Goal: Navigation & Orientation: Find specific page/section

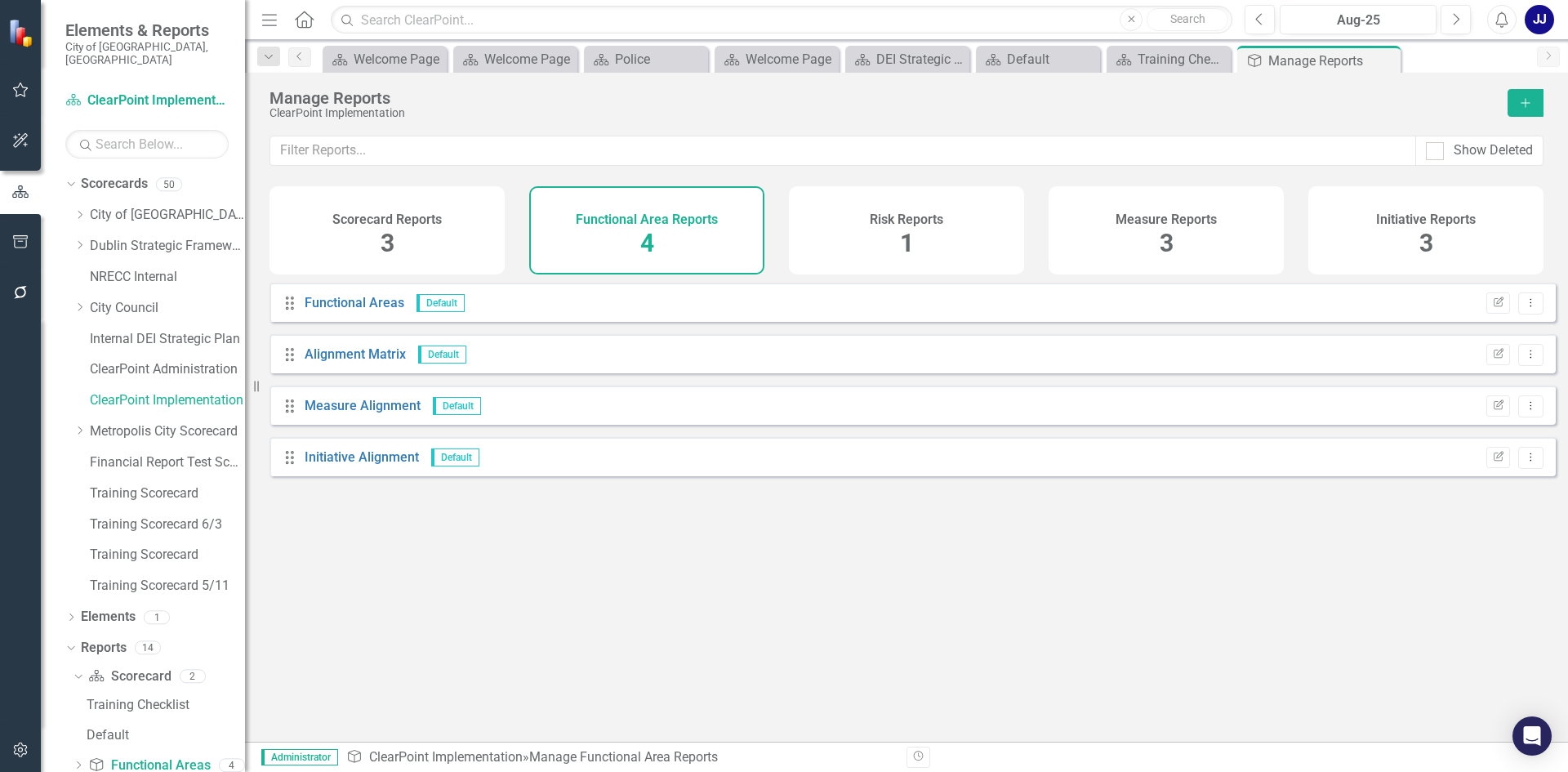
scroll to position [115, 0]
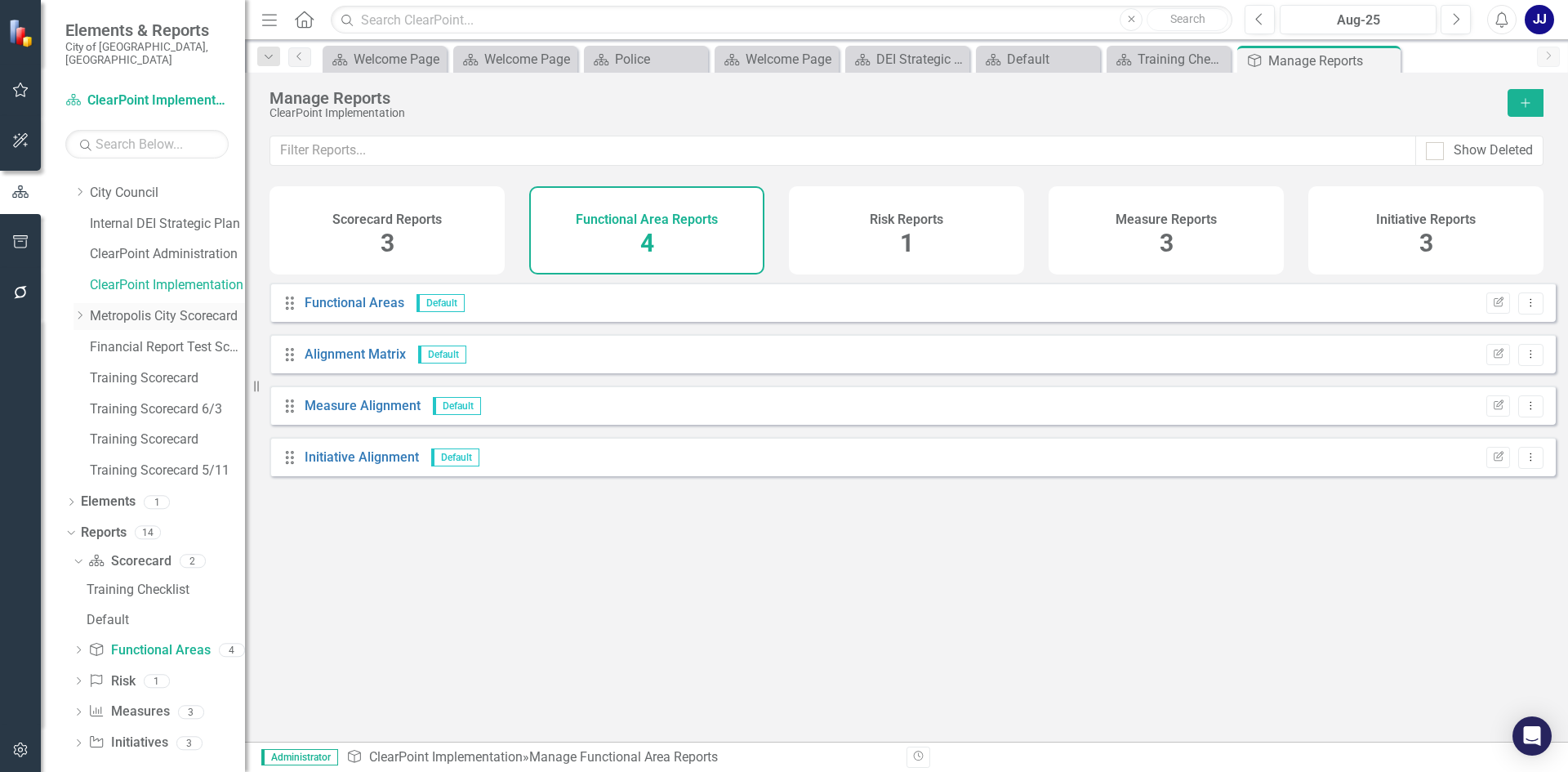
drag, startPoint x: 152, startPoint y: 295, endPoint x: 162, endPoint y: 297, distance: 10.2
click at [152, 307] on link "Metropolis City Scorecard" at bounding box center [167, 316] width 155 height 19
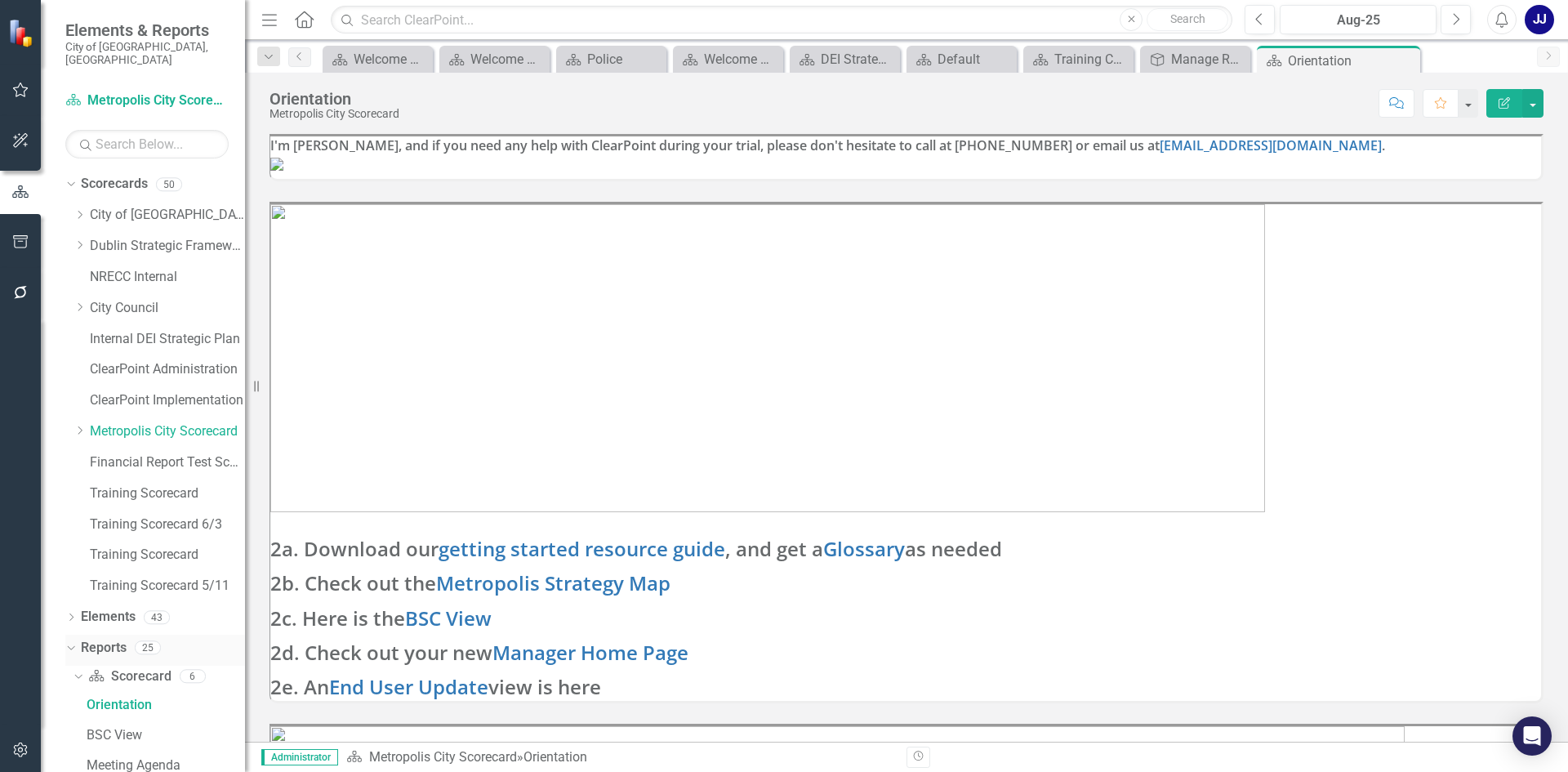
click at [127, 642] on div "Reports 25" at bounding box center [163, 650] width 165 height 31
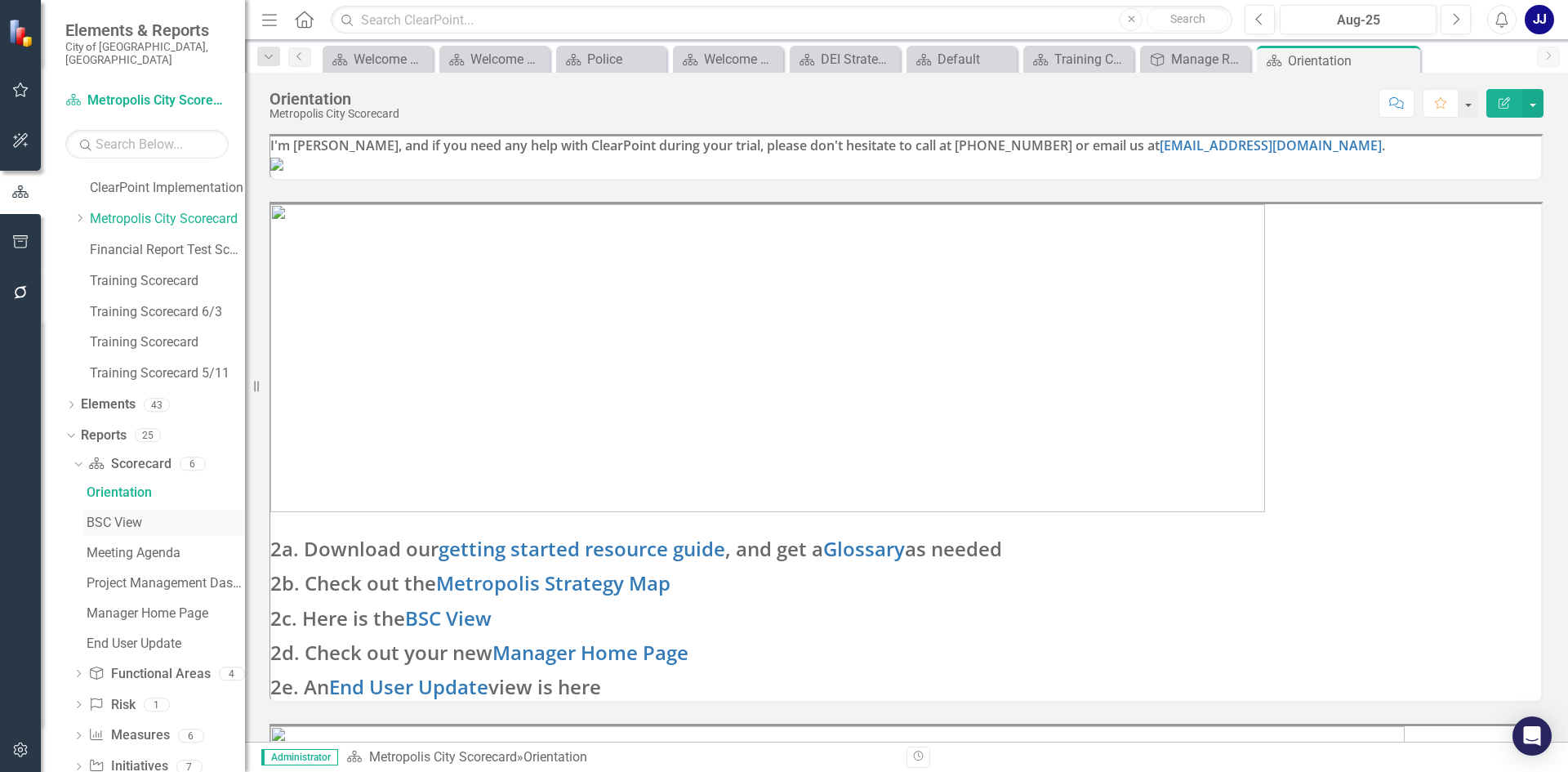
scroll to position [236, 0]
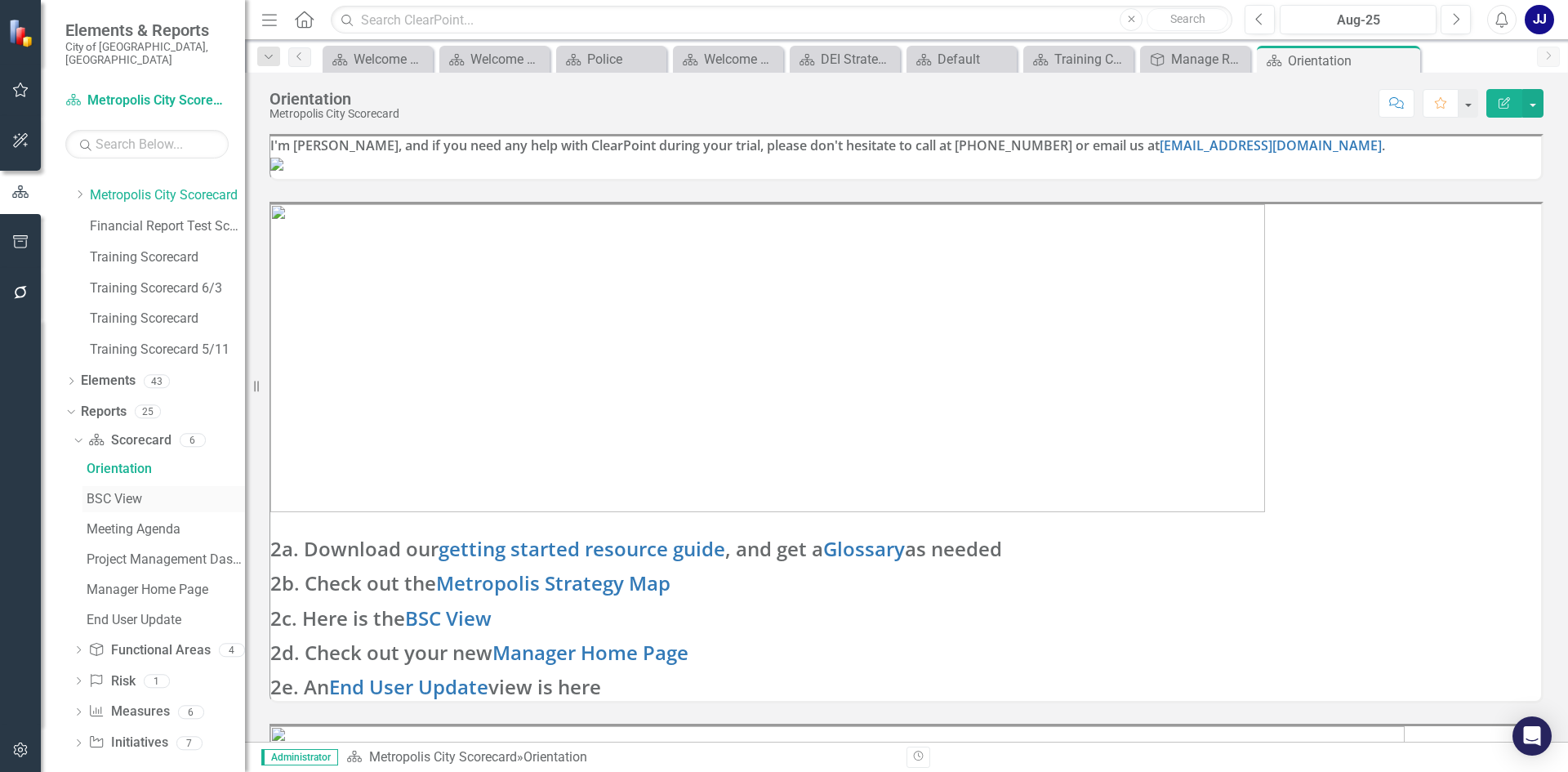
click at [125, 486] on link "BSC View" at bounding box center [164, 498] width 163 height 26
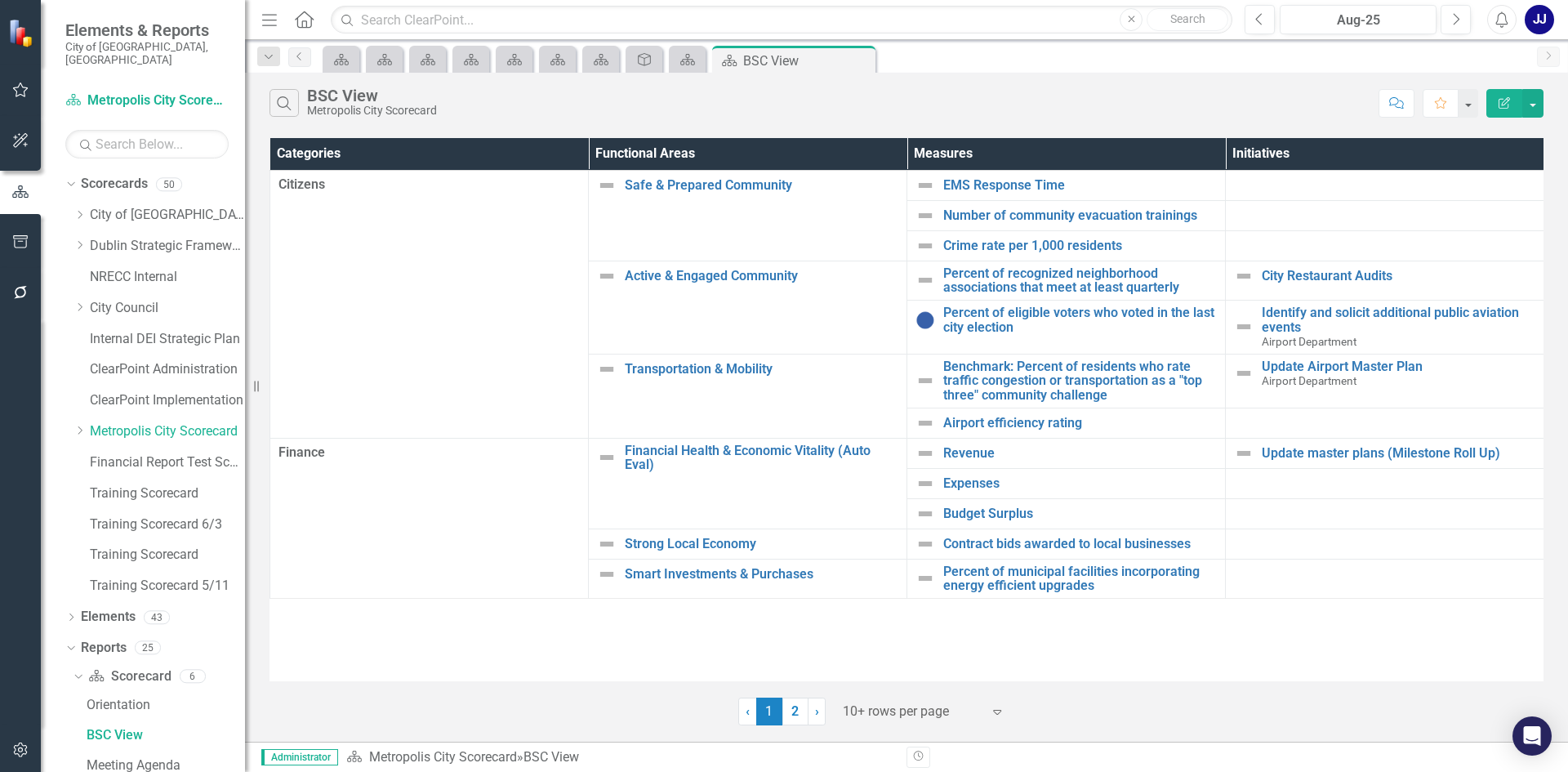
click at [800, 714] on link "2" at bounding box center [795, 711] width 26 height 28
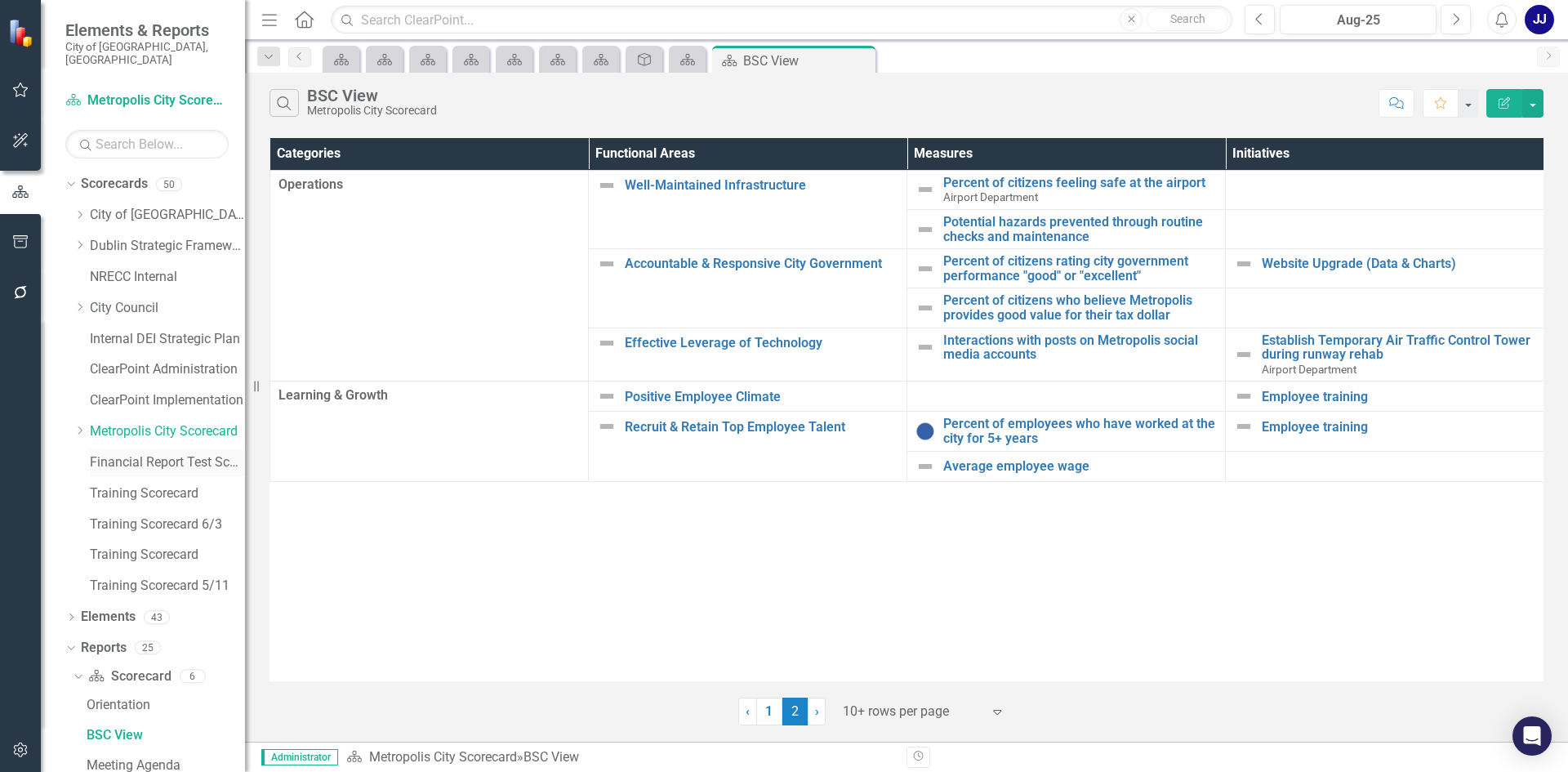
click at [174, 455] on link "Financial Report Test Scorecard" at bounding box center [167, 462] width 155 height 19
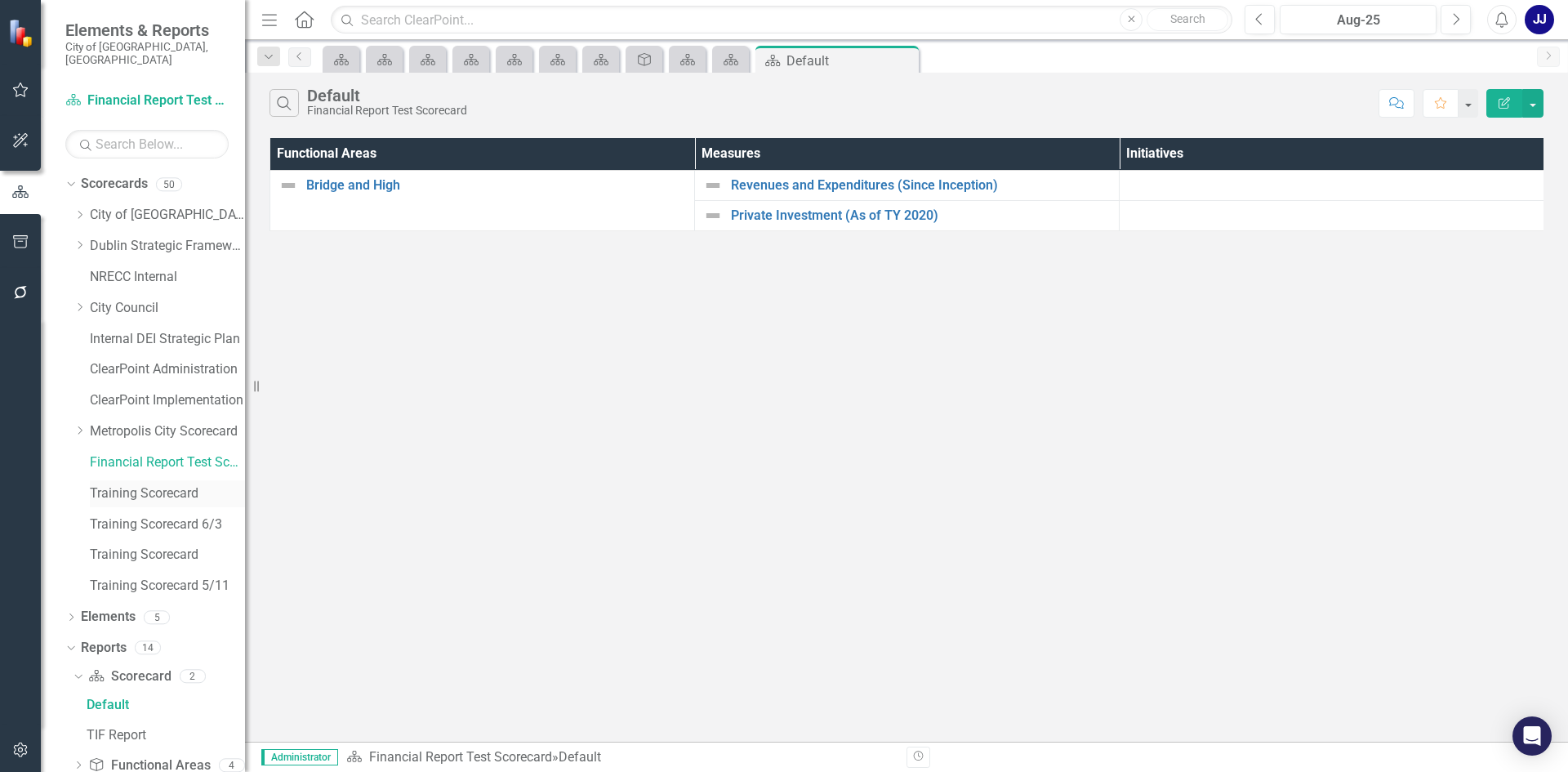
click at [173, 488] on link "Training Scorecard" at bounding box center [167, 494] width 155 height 19
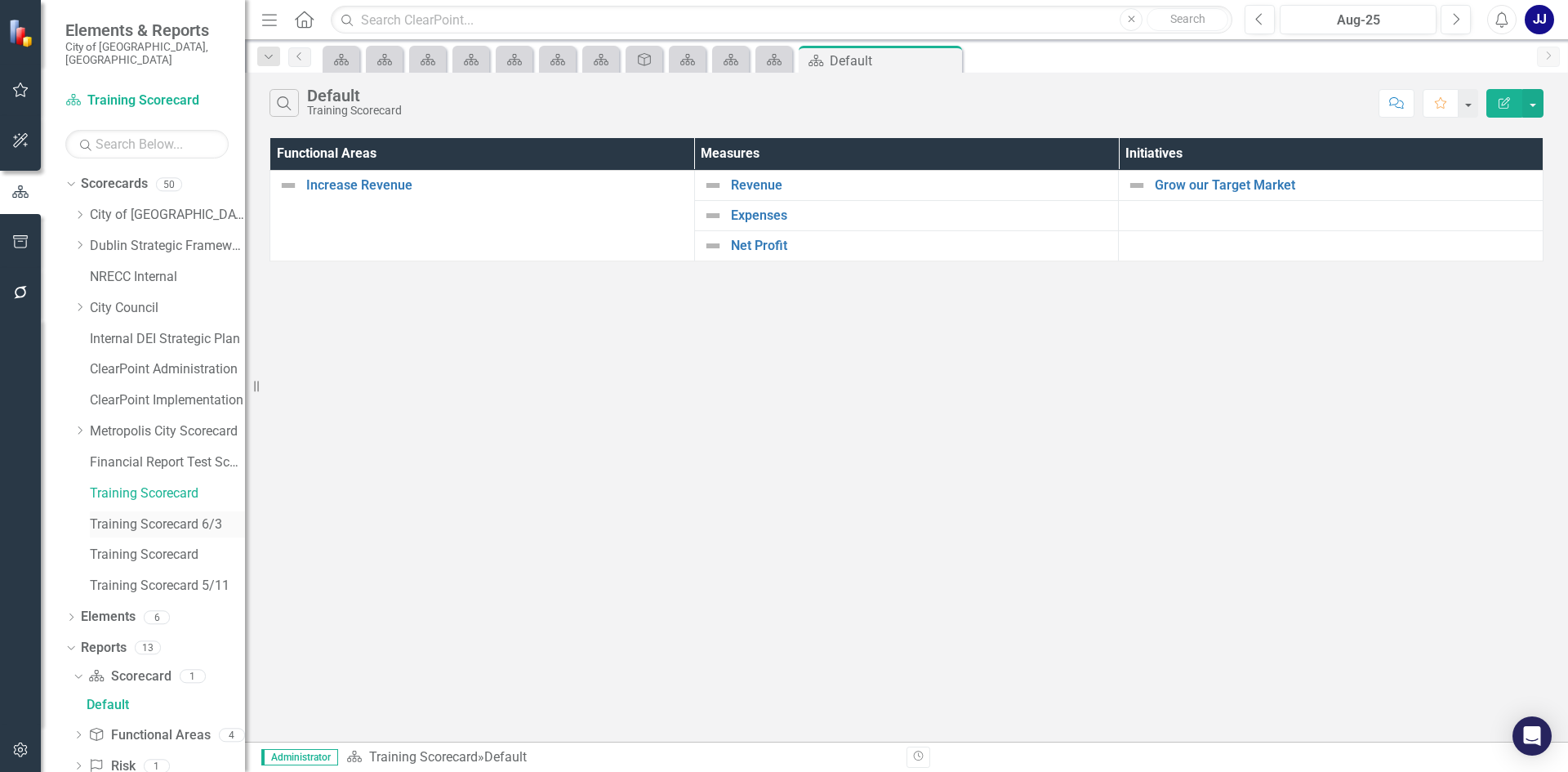
click at [175, 517] on link "Training Scorecard 6/3" at bounding box center [167, 524] width 155 height 19
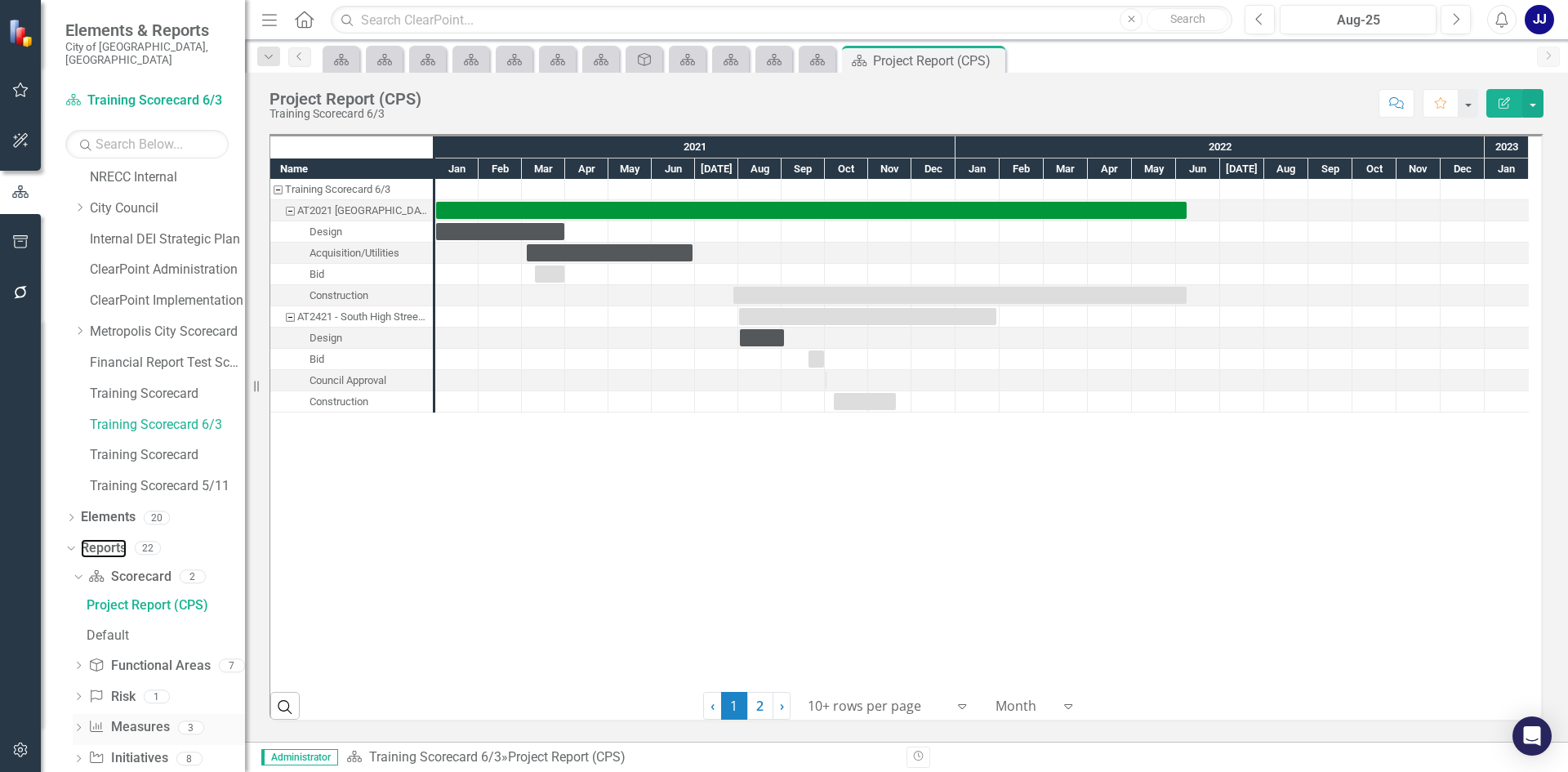
scroll to position [115, 0]
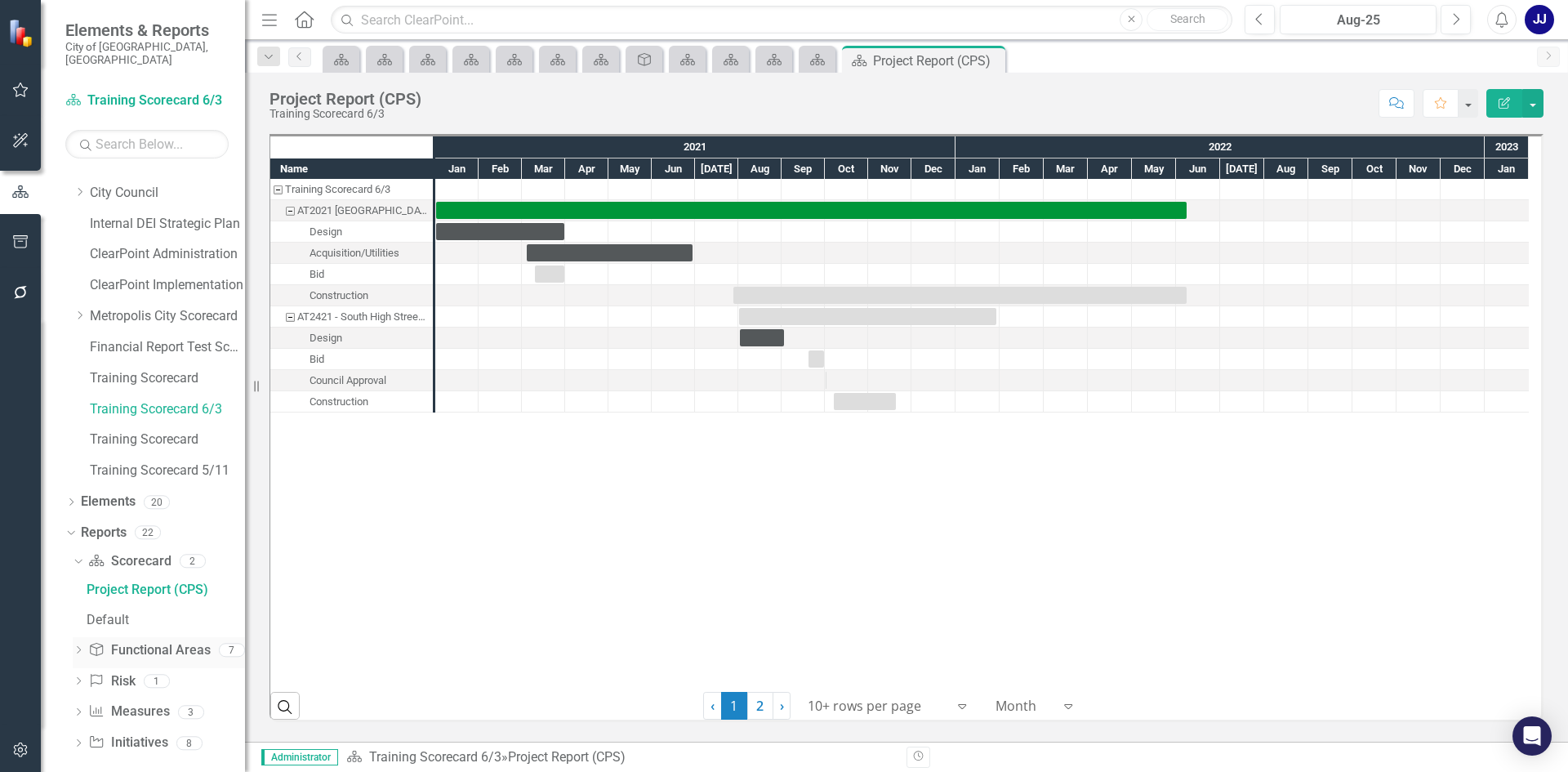
click at [84, 647] on icon "Dropdown" at bounding box center [78, 651] width 12 height 9
click at [150, 614] on div "Functional Areas" at bounding box center [165, 621] width 158 height 15
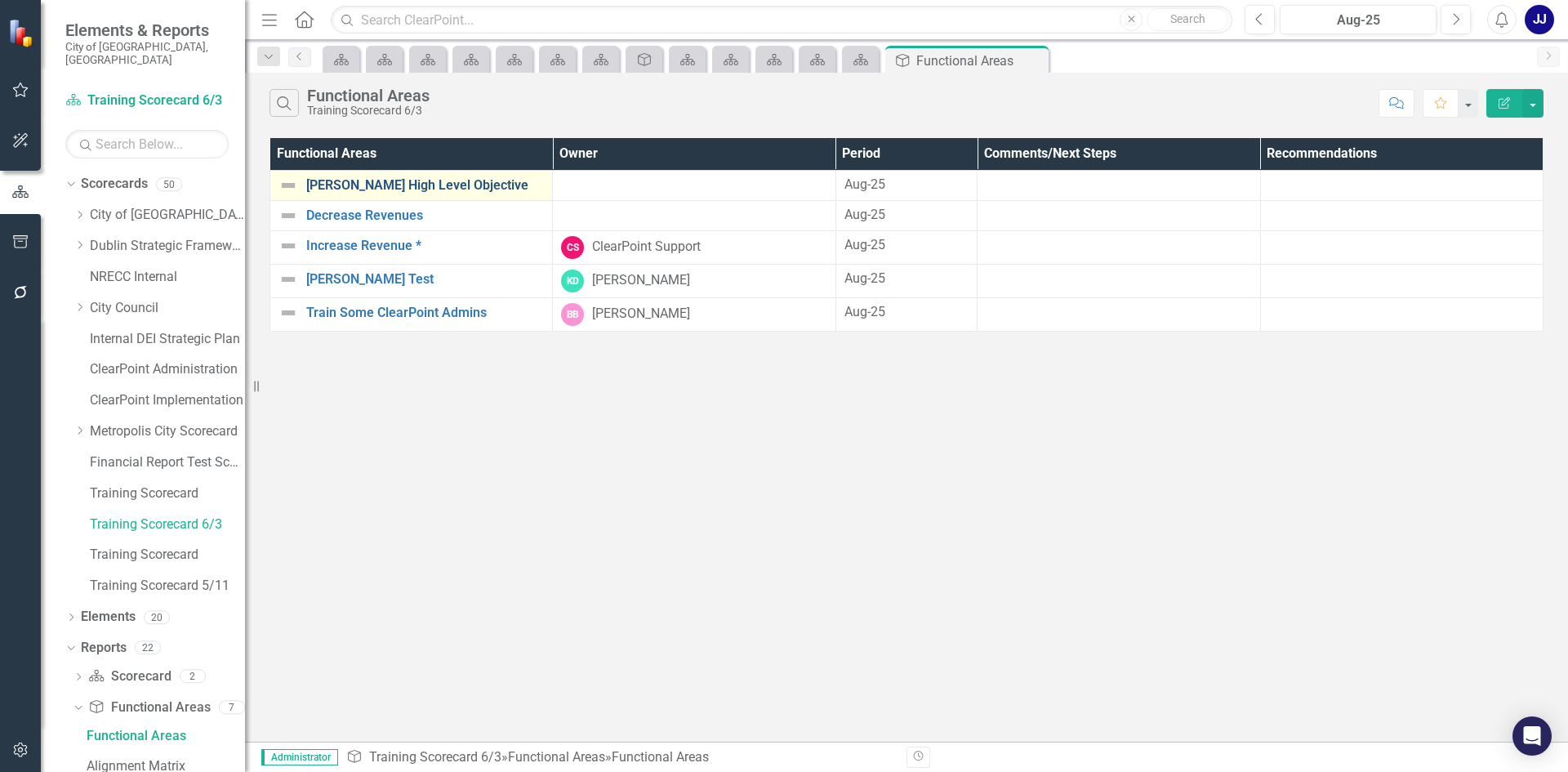
click at [390, 191] on link "[PERSON_NAME] High Level Objective" at bounding box center [424, 185] width 237 height 15
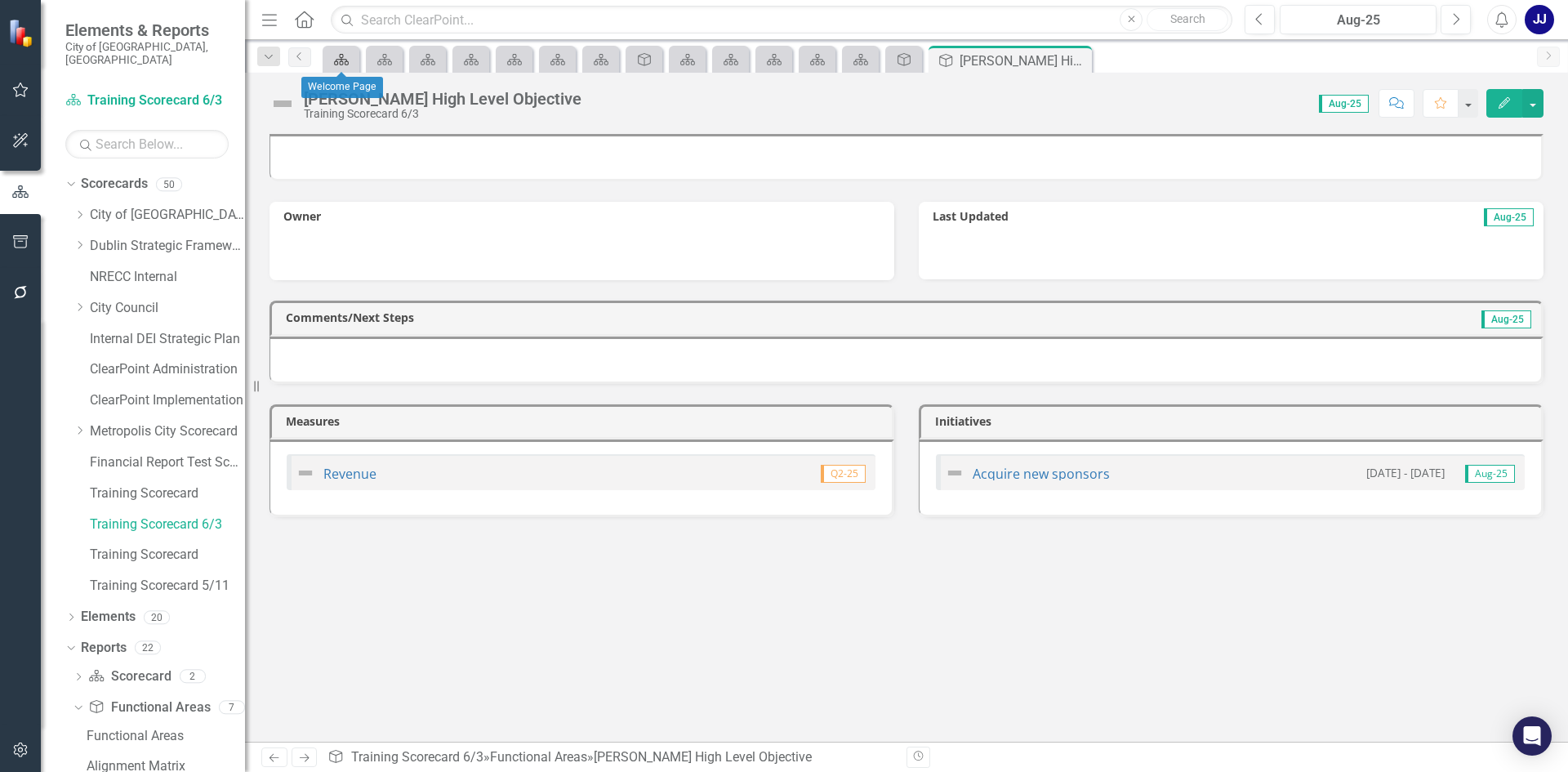
click at [334, 60] on icon "Scorecard" at bounding box center [342, 60] width 16 height 13
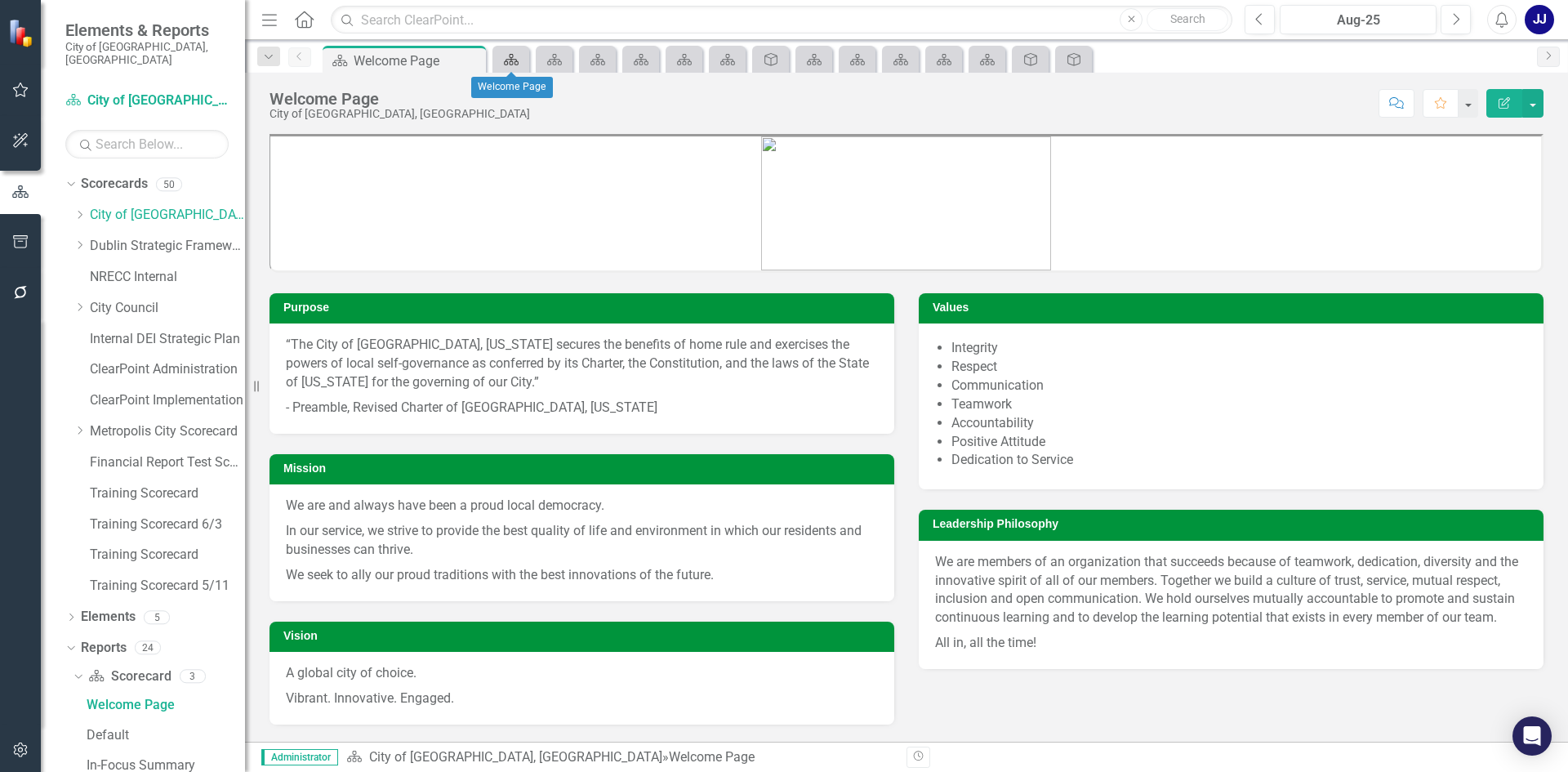
click at [522, 58] on link "Scorecard" at bounding box center [511, 59] width 28 height 20
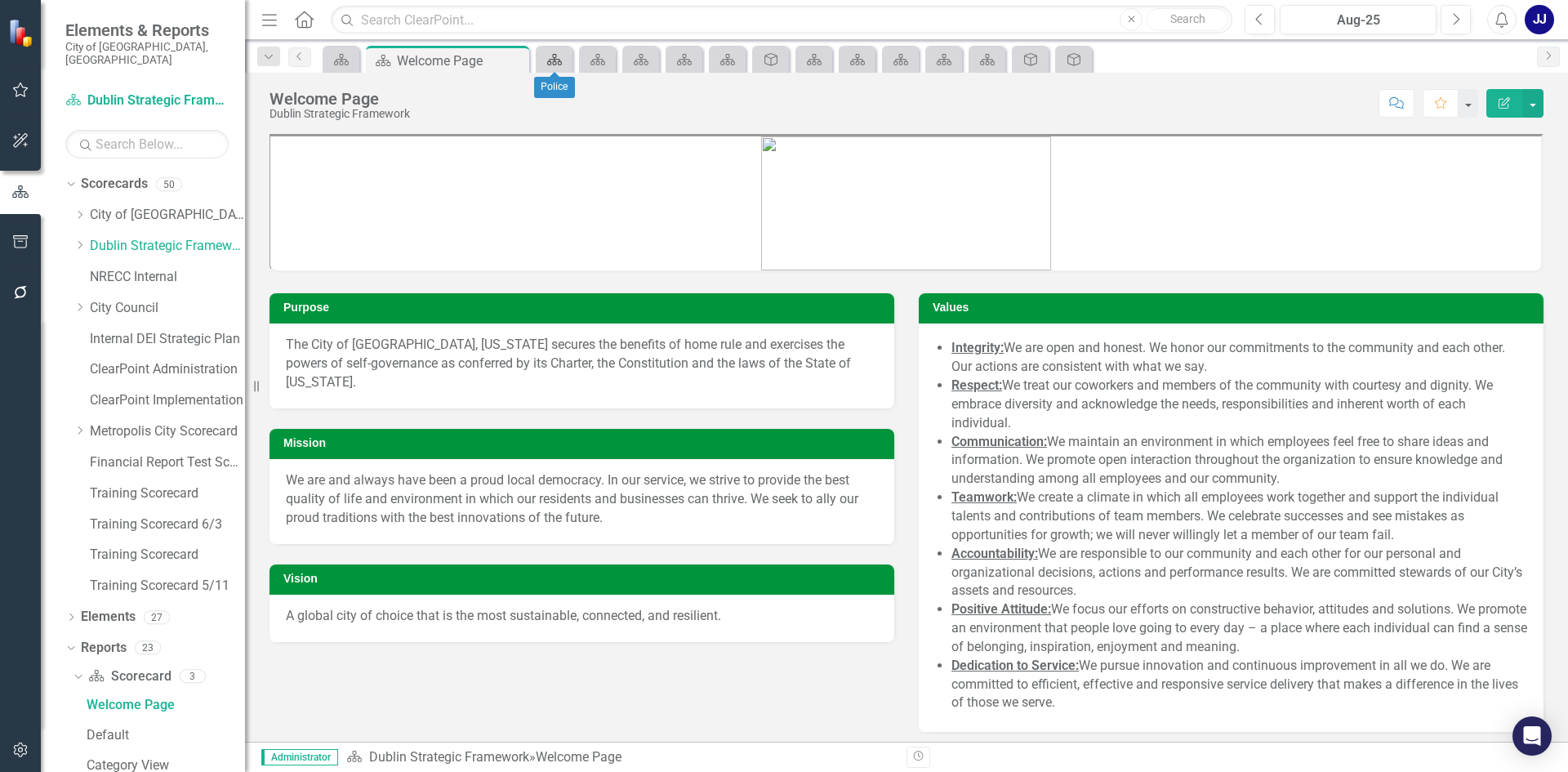
click at [544, 53] on div "Scorecard" at bounding box center [551, 59] width 23 height 20
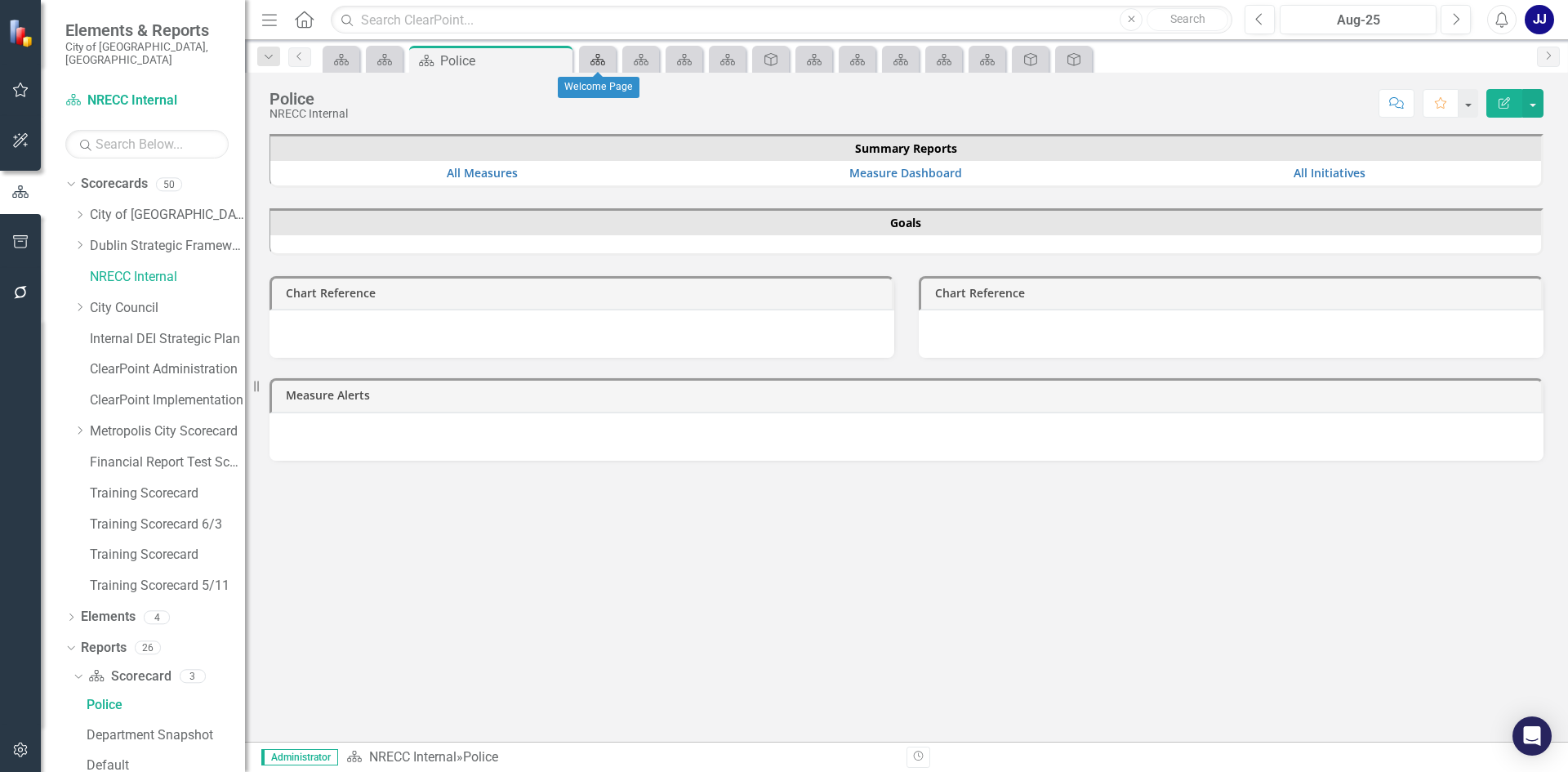
click at [599, 56] on icon "Scorecard" at bounding box center [598, 60] width 16 height 13
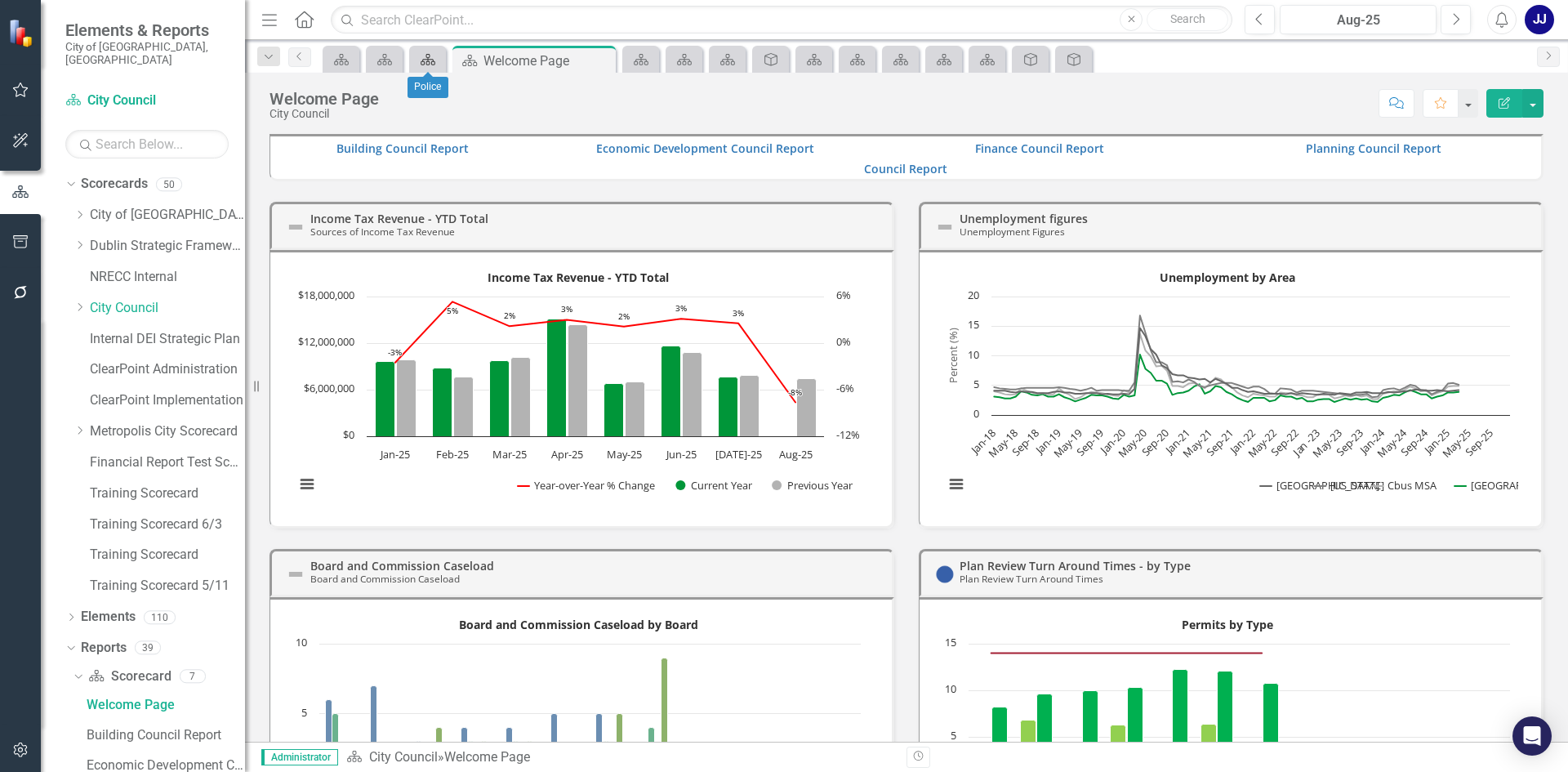
click at [425, 68] on div "Scorecard" at bounding box center [425, 59] width 23 height 20
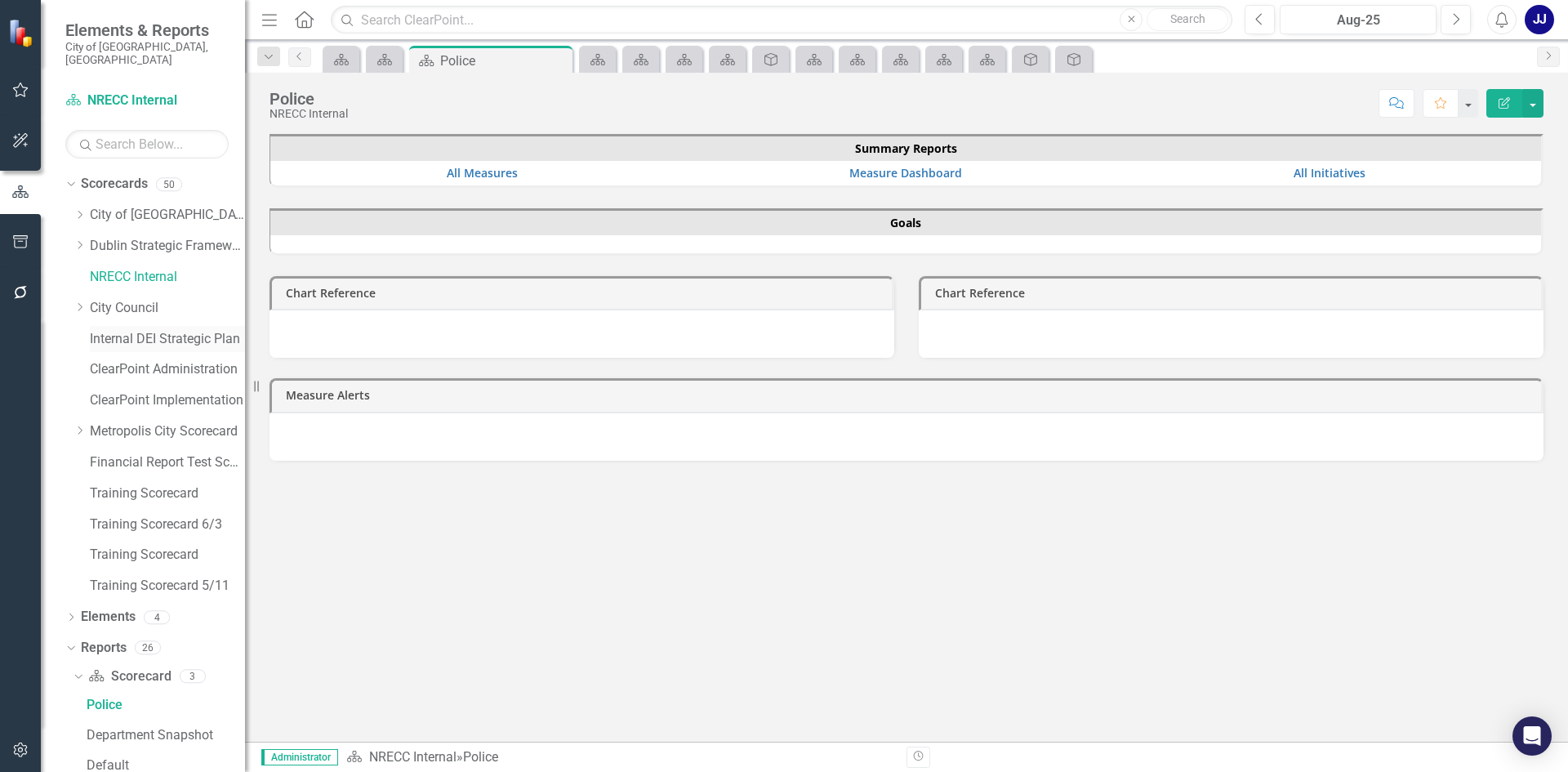
click at [149, 330] on link "Internal DEI Strategic Plan" at bounding box center [167, 339] width 155 height 19
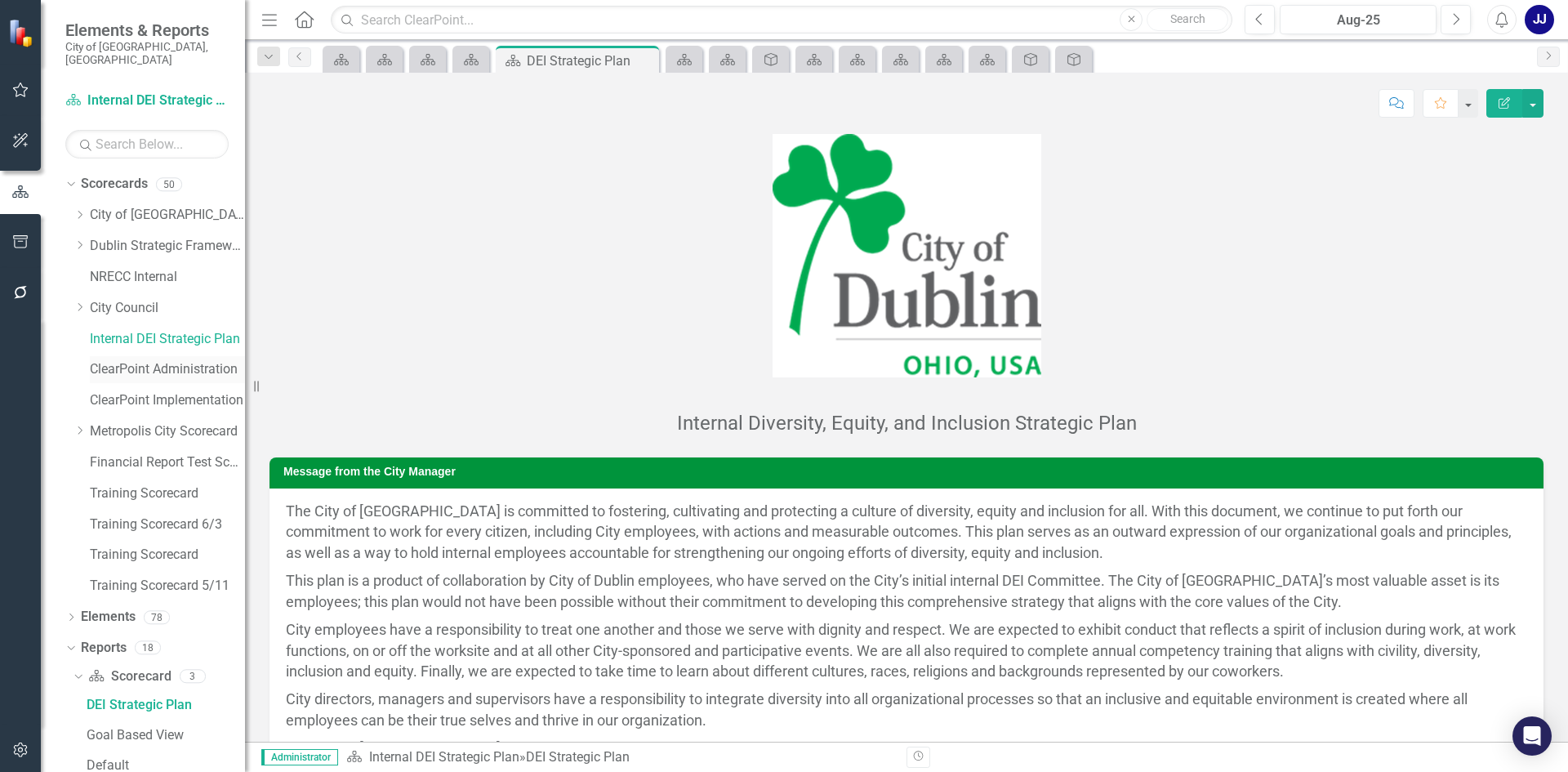
click at [173, 360] on link "ClearPoint Administration" at bounding box center [167, 369] width 155 height 19
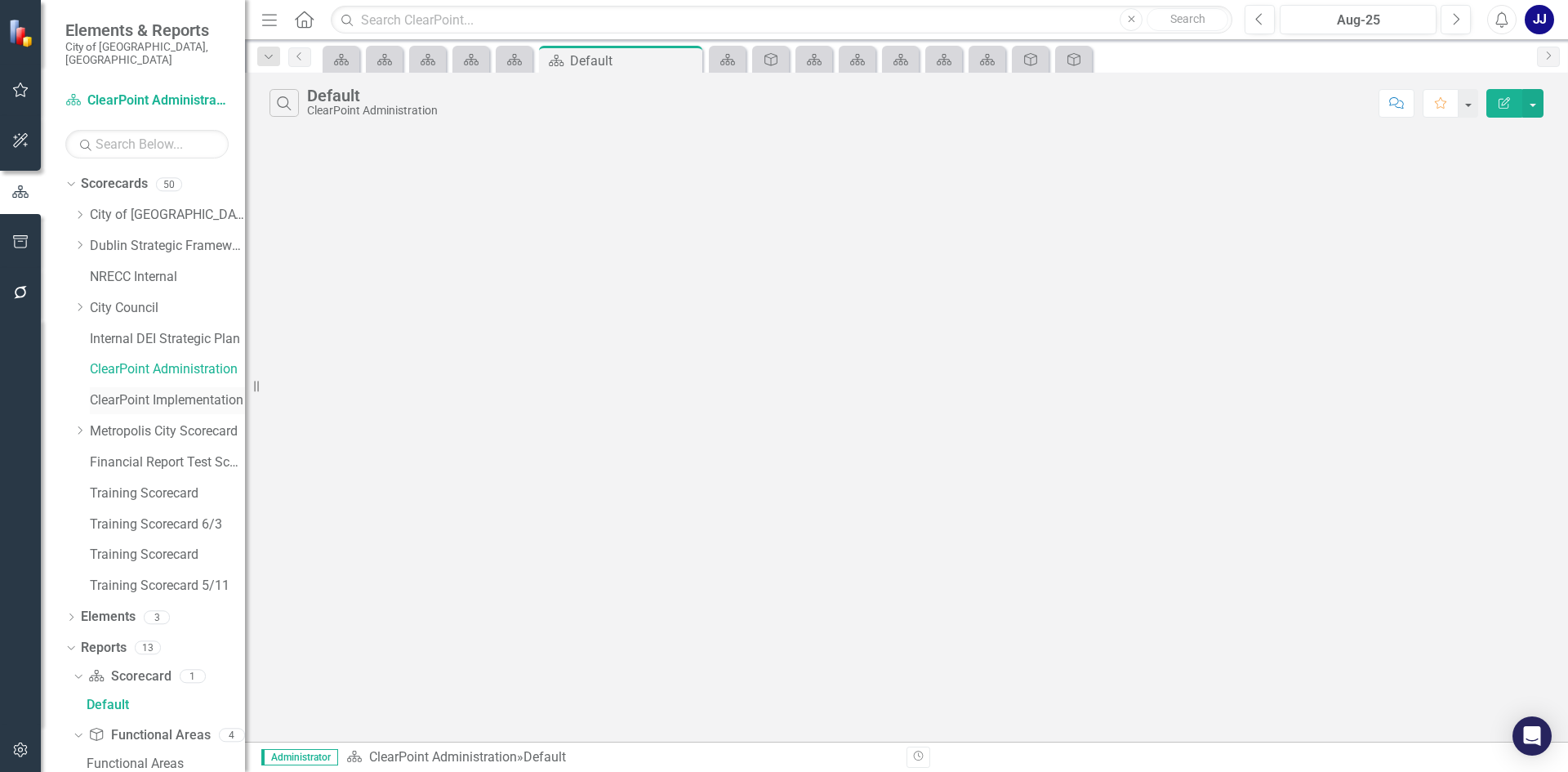
click at [141, 396] on link "ClearPoint Implementation" at bounding box center [167, 400] width 155 height 19
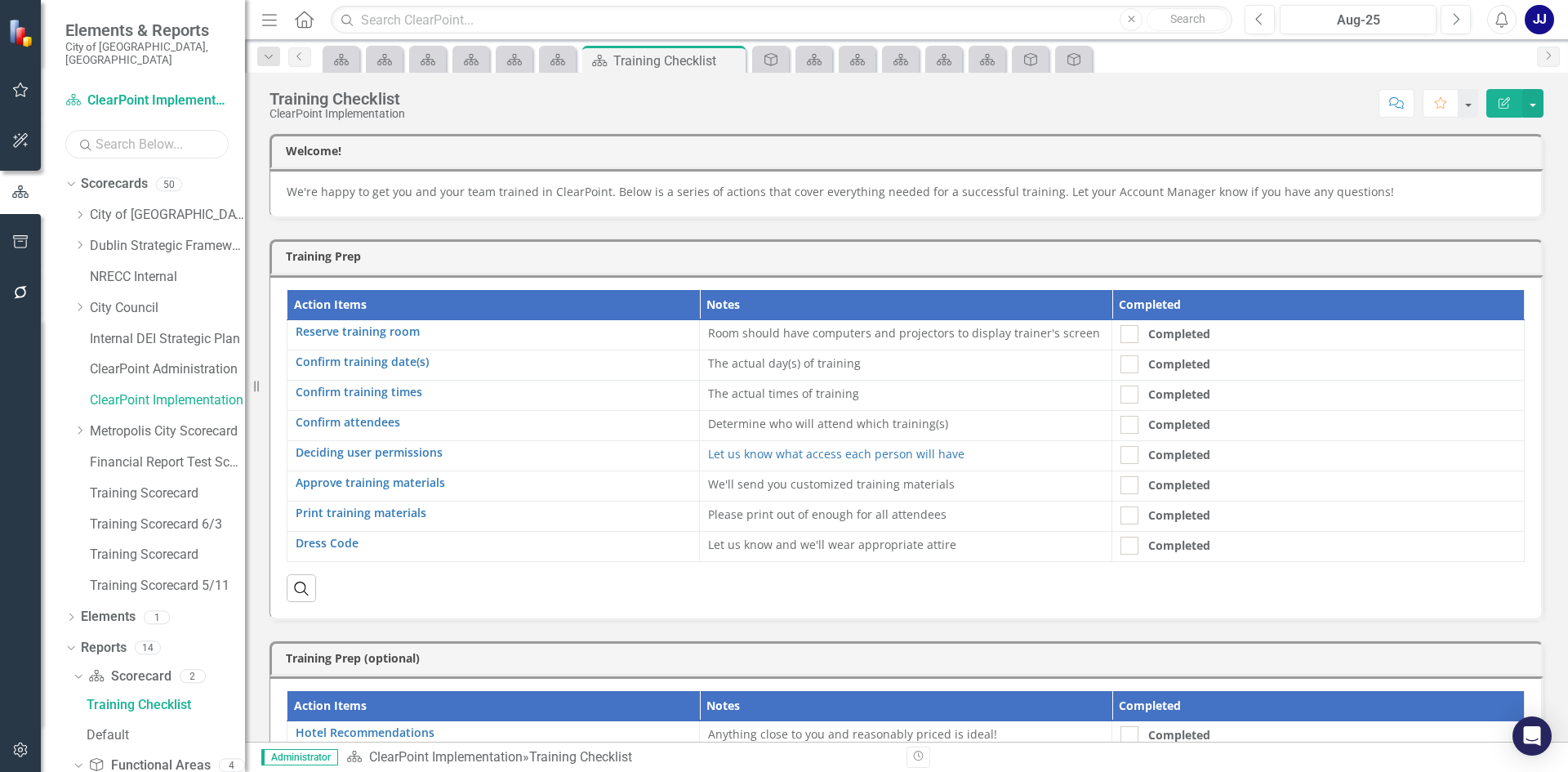
click at [116, 131] on input "text" at bounding box center [147, 144] width 164 height 28
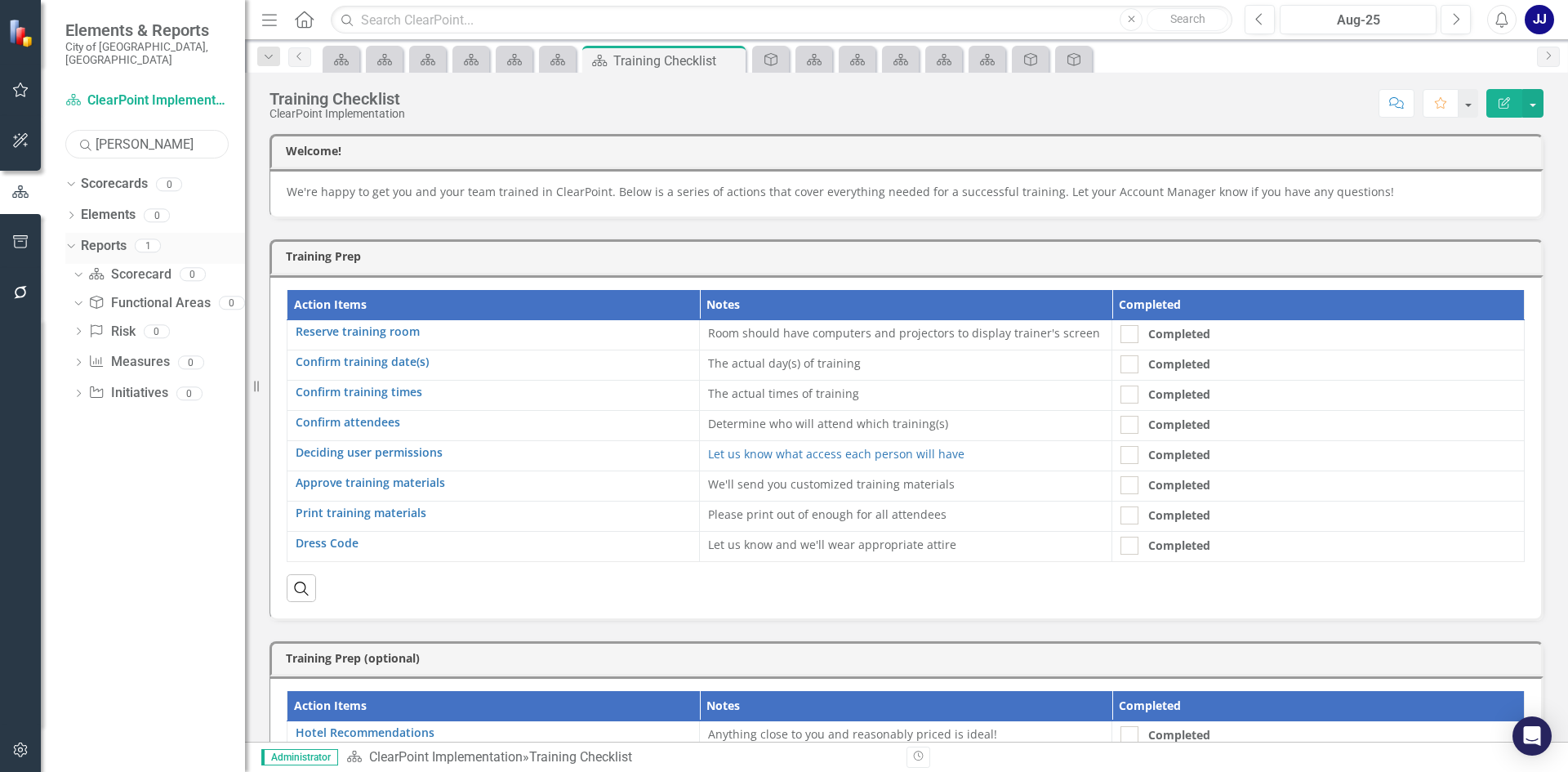
type input "[PERSON_NAME]"
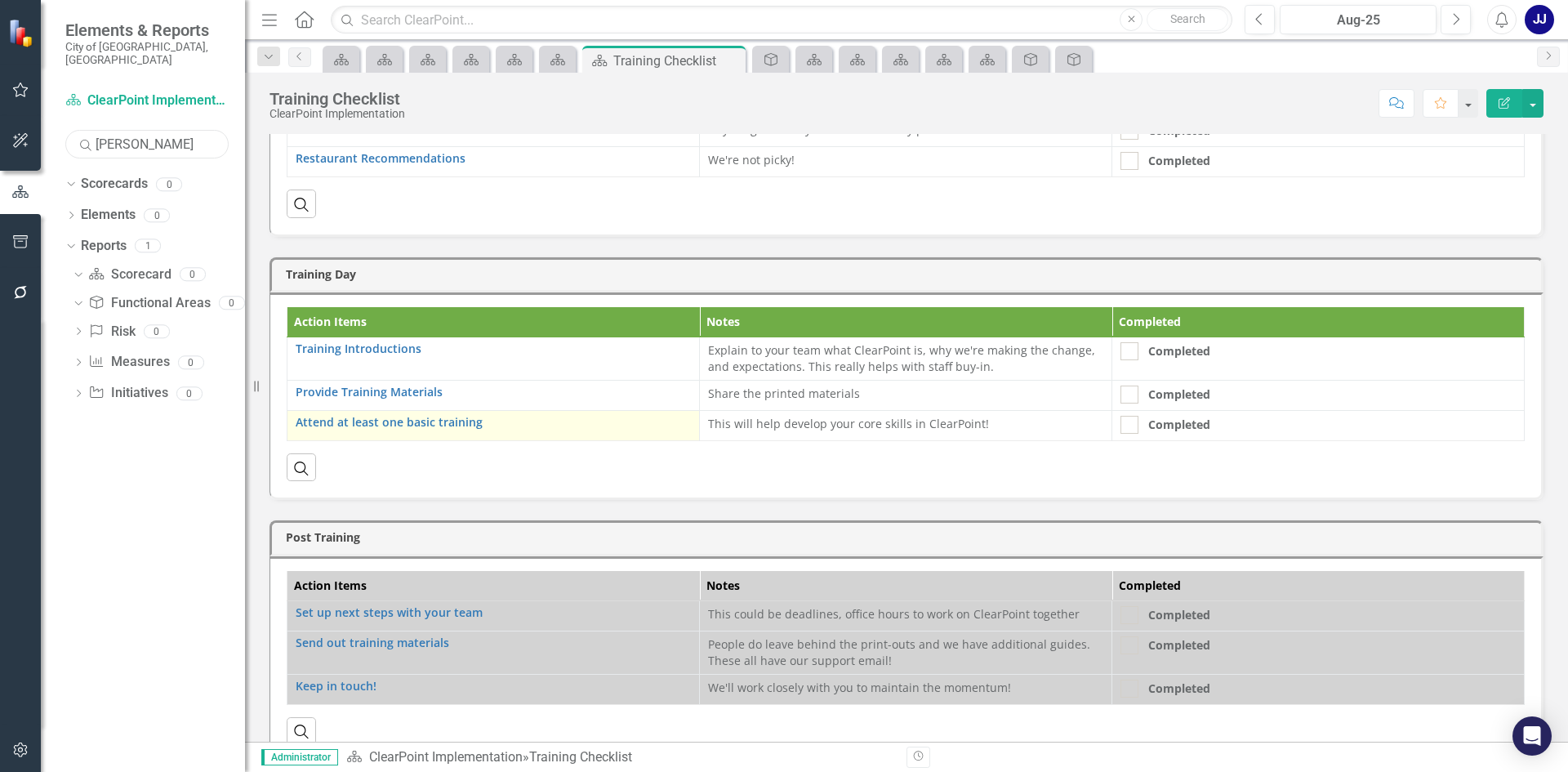
scroll to position [643, 0]
